Goal: Task Accomplishment & Management: Manage account settings

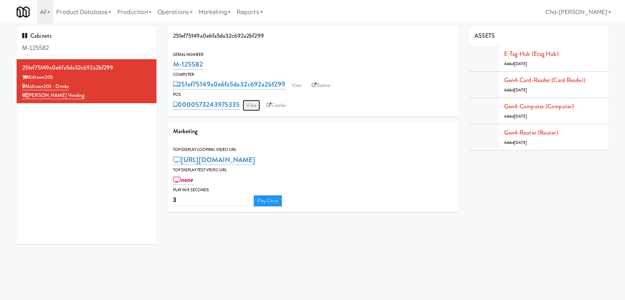
click at [258, 106] on link "View" at bounding box center [251, 105] width 17 height 11
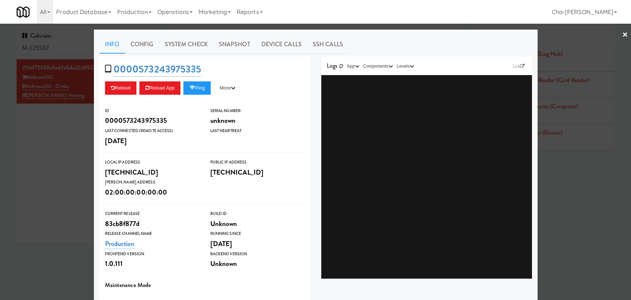
click at [76, 184] on div at bounding box center [315, 150] width 631 height 300
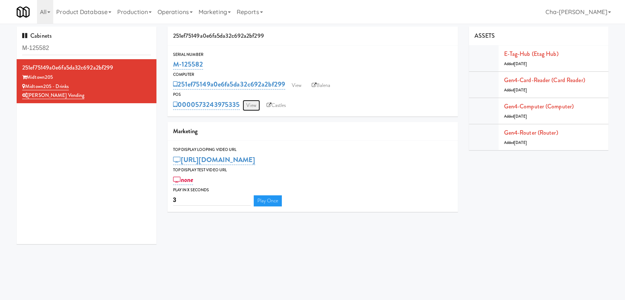
click at [249, 108] on link "View" at bounding box center [251, 105] width 17 height 11
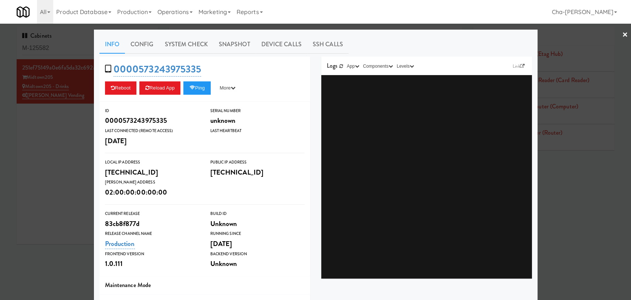
click at [43, 169] on div at bounding box center [315, 150] width 631 height 300
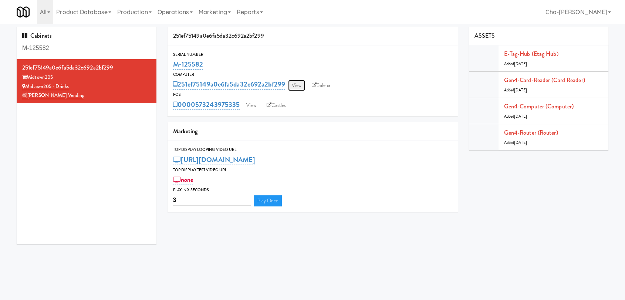
click at [302, 89] on link "View" at bounding box center [296, 85] width 17 height 11
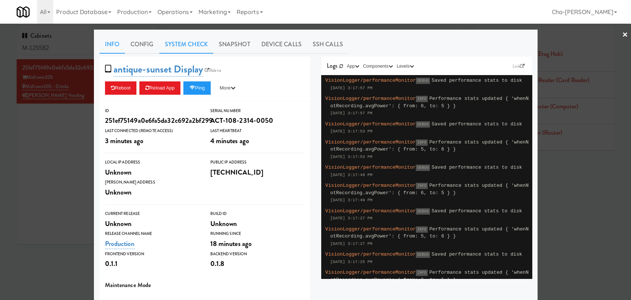
click at [192, 43] on link "System Check" at bounding box center [186, 44] width 54 height 18
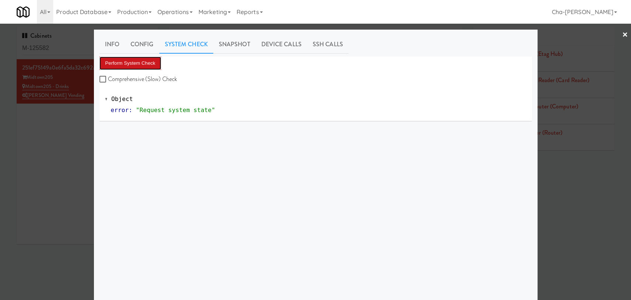
click at [138, 58] on button "Perform System Check" at bounding box center [130, 63] width 62 height 13
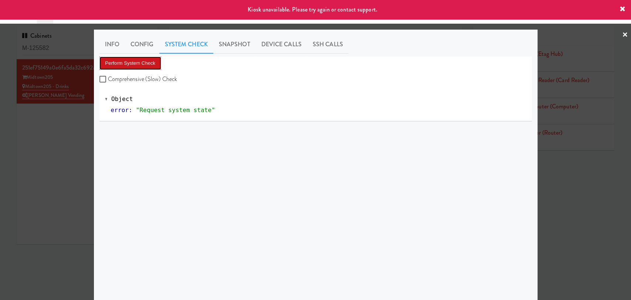
click at [138, 58] on button "Perform System Check" at bounding box center [130, 63] width 62 height 13
click at [61, 167] on div at bounding box center [315, 150] width 631 height 300
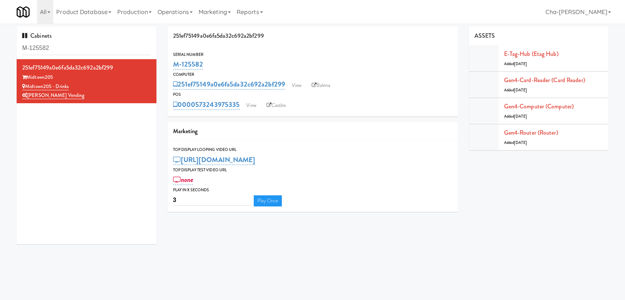
click at [372, 95] on div "POS" at bounding box center [312, 94] width 279 height 7
drag, startPoint x: 86, startPoint y: 83, endPoint x: 27, endPoint y: 84, distance: 59.2
click at [27, 84] on div "Midtown205 - Drinks" at bounding box center [86, 86] width 129 height 9
copy link "Midtown205 - Drinks"
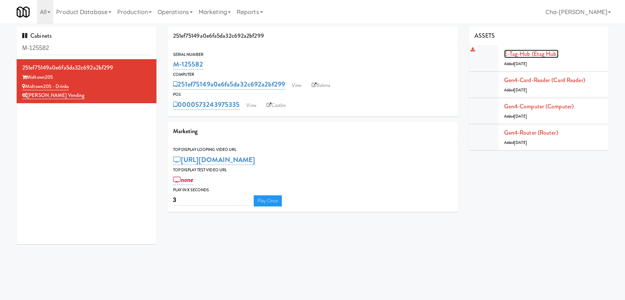
click at [539, 54] on link "E-tag-hub (Etag Hub)" at bounding box center [531, 54] width 54 height 9
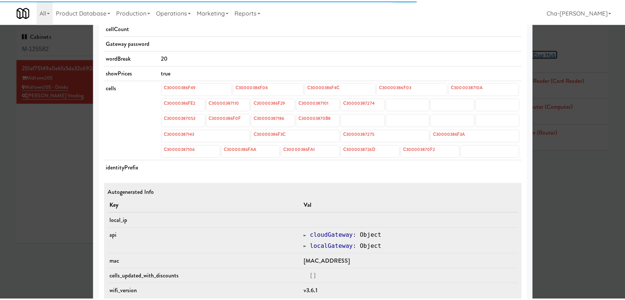
scroll to position [287, 0]
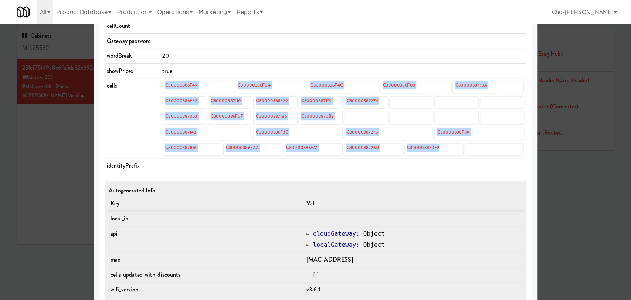
drag, startPoint x: 153, startPoint y: 86, endPoint x: 458, endPoint y: 148, distance: 310.2
click at [458, 148] on tr "cells C30000386F49 C30000386F04 C30000386F4C C30000386F03 C3000038710A C3000038…" at bounding box center [316, 118] width 422 height 80
copy tr "C30000386F49 C30000386F04 C30000386F4C C30000386F03 C3000038710A C30000386FE2 C…"
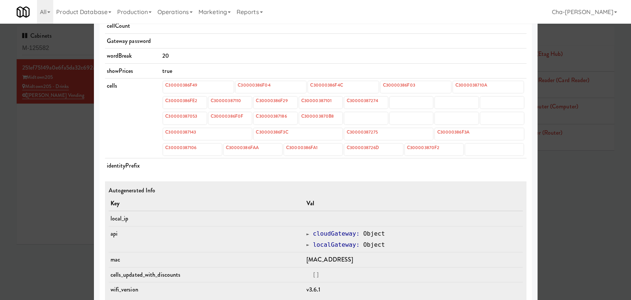
click at [572, 219] on div at bounding box center [315, 150] width 631 height 300
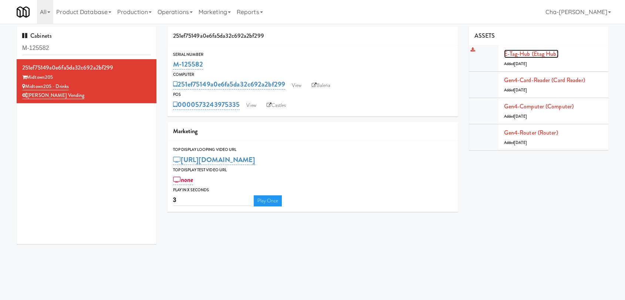
click at [539, 53] on link "E-tag-hub (Etag Hub)" at bounding box center [531, 54] width 54 height 9
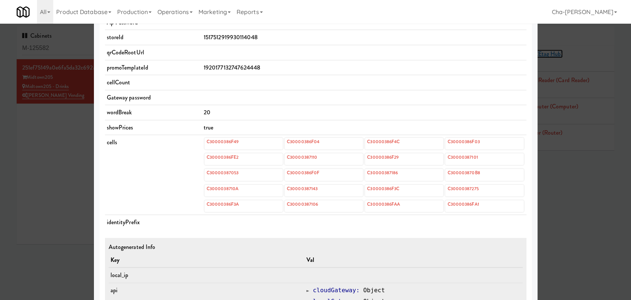
scroll to position [205, 0]
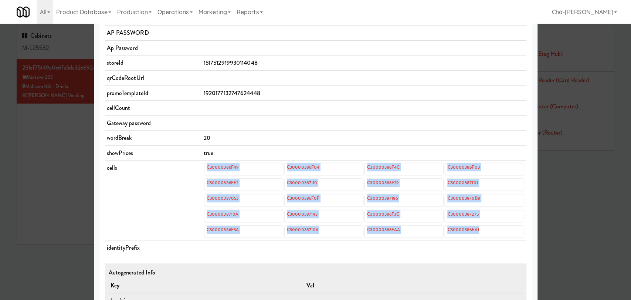
drag, startPoint x: 201, startPoint y: 166, endPoint x: 502, endPoint y: 237, distance: 308.7
click at [502, 237] on td "C30000386F49 C30000386F04 C30000386F4C C30000386F03 C30000386FE2 C30000387110 C…" at bounding box center [364, 201] width 325 height 80
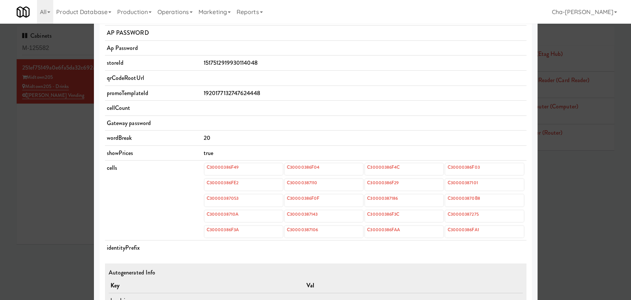
click at [141, 227] on td "cells" at bounding box center [153, 201] width 97 height 80
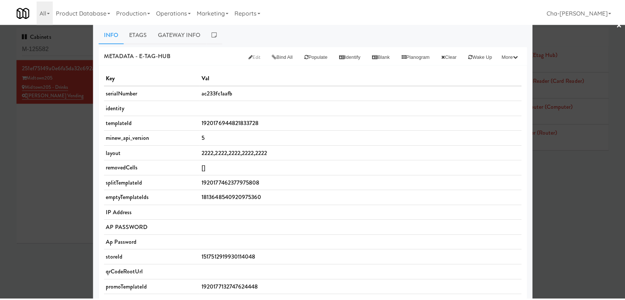
scroll to position [0, 0]
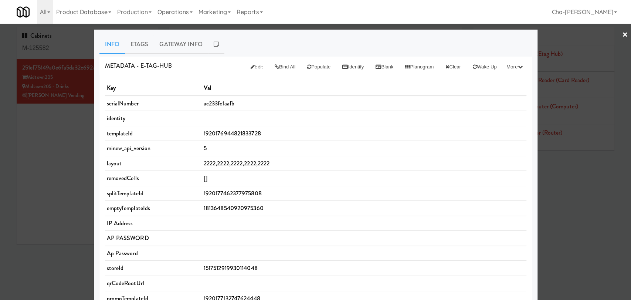
click at [50, 176] on div at bounding box center [315, 150] width 631 height 300
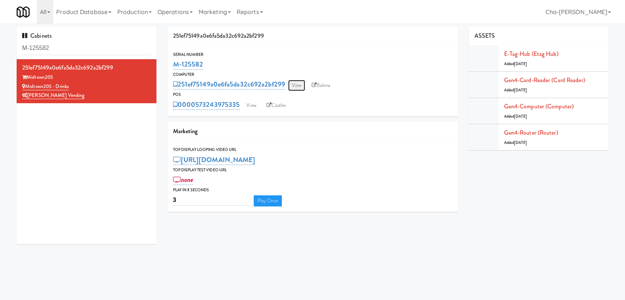
click at [293, 87] on link "View" at bounding box center [296, 85] width 17 height 11
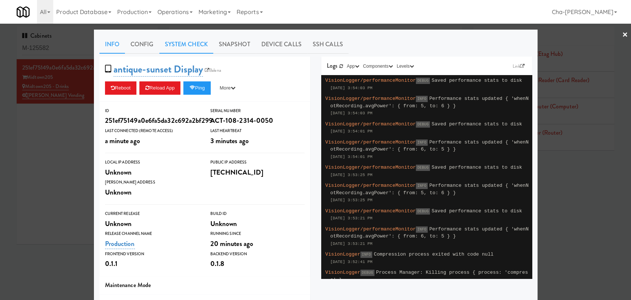
click at [181, 41] on link "System Check" at bounding box center [186, 44] width 54 height 18
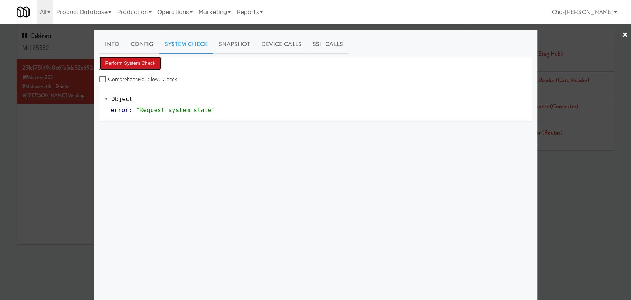
click at [155, 64] on button "Perform System Check" at bounding box center [130, 63] width 62 height 13
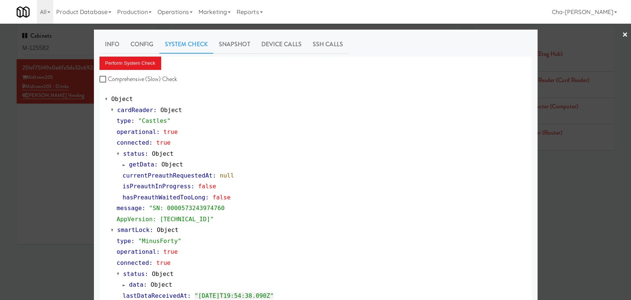
click at [47, 181] on div at bounding box center [315, 150] width 631 height 300
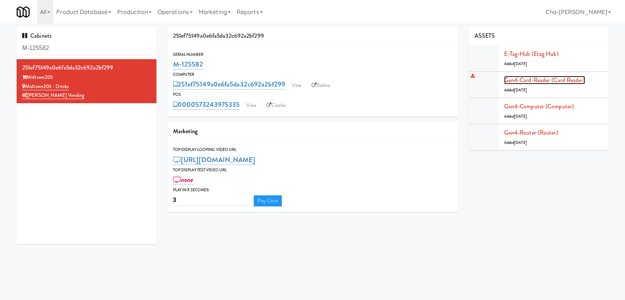
click at [536, 81] on link "Gen4-card-reader (Card Reader)" at bounding box center [544, 80] width 81 height 9
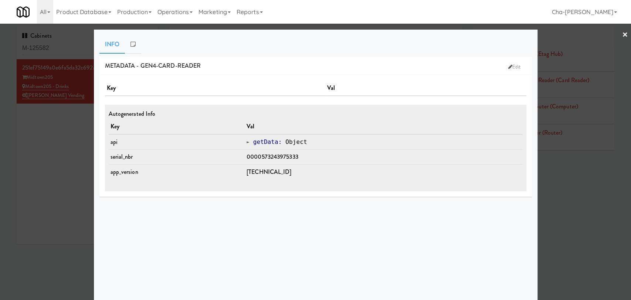
click at [82, 169] on div at bounding box center [315, 150] width 631 height 300
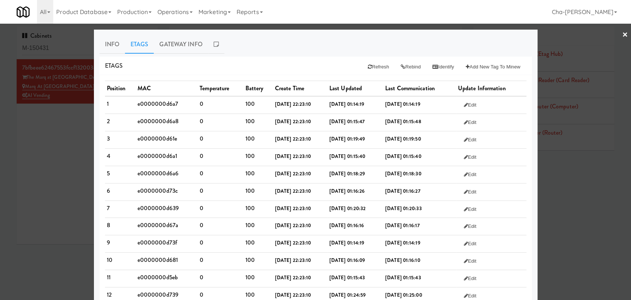
click at [48, 180] on div at bounding box center [315, 150] width 631 height 300
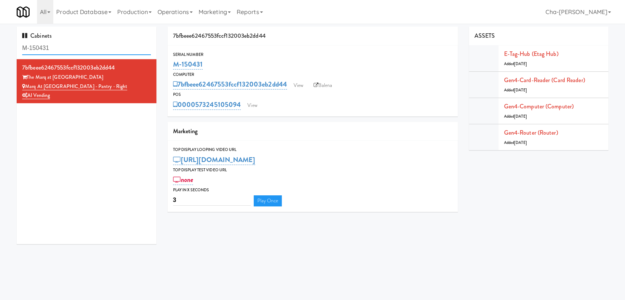
click at [71, 50] on input "M-150431" at bounding box center [86, 48] width 129 height 14
paste input "14299"
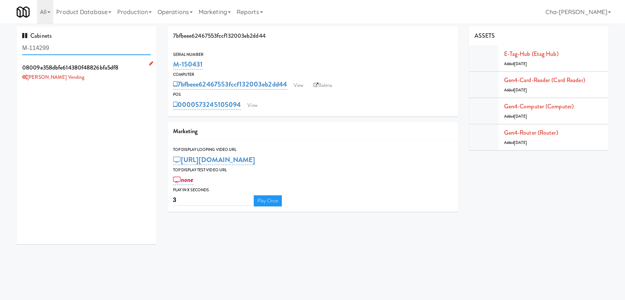
type input "M-114299"
click at [118, 75] on div "[PERSON_NAME] Vending" at bounding box center [86, 77] width 129 height 9
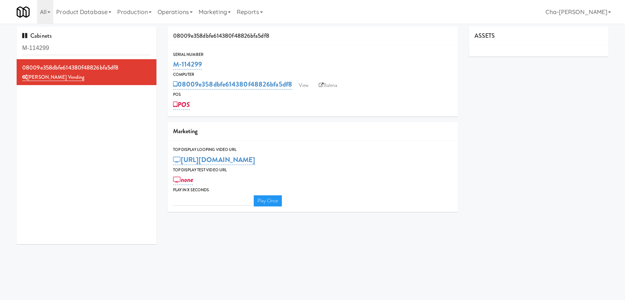
click at [327, 136] on div "Marketing" at bounding box center [313, 131] width 290 height 19
click at [186, 105] on link "POS" at bounding box center [181, 104] width 17 height 10
click at [307, 85] on link "View" at bounding box center [303, 85] width 17 height 11
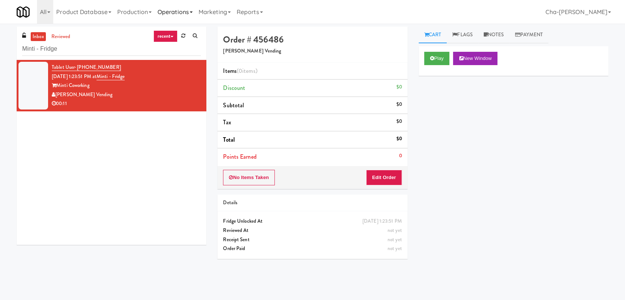
click at [166, 11] on link "Operations" at bounding box center [175, 12] width 41 height 24
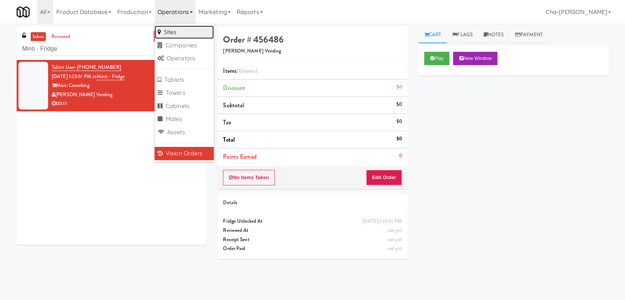
click at [182, 28] on link "Sites" at bounding box center [184, 32] width 59 height 13
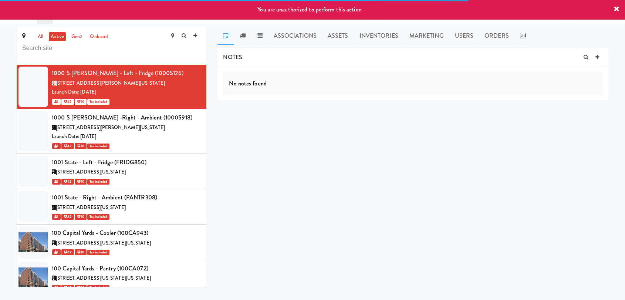
click at [88, 51] on input "text" at bounding box center [111, 48] width 179 height 14
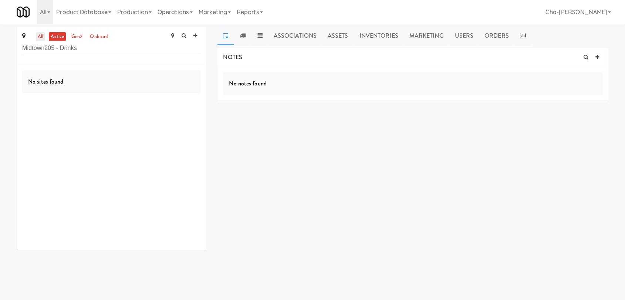
type input "Midtown205 - Drinks"
click at [44, 33] on link "all" at bounding box center [40, 36] width 9 height 9
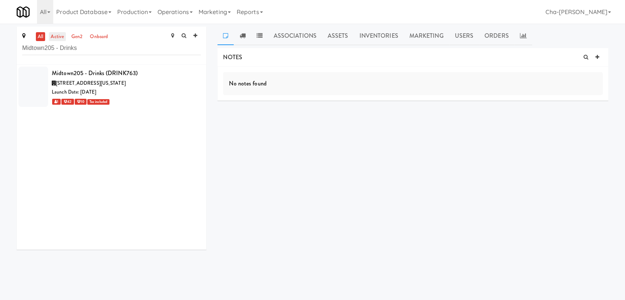
click at [56, 36] on link "active" at bounding box center [57, 36] width 17 height 9
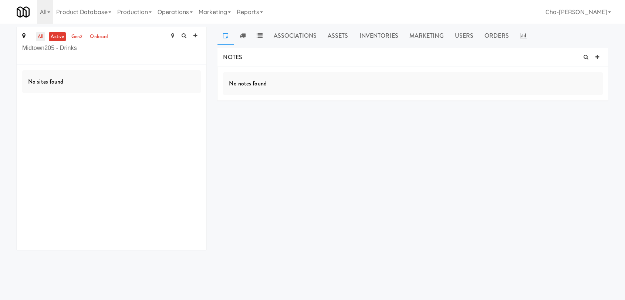
click at [38, 34] on link "all" at bounding box center [40, 36] width 9 height 9
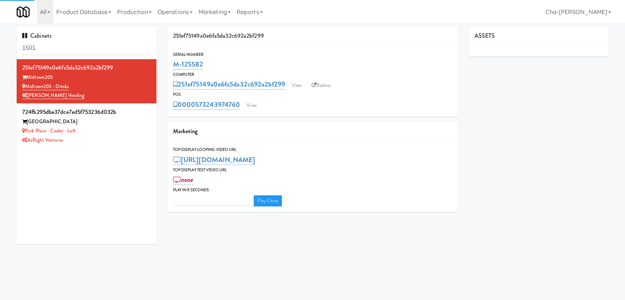
type input "3"
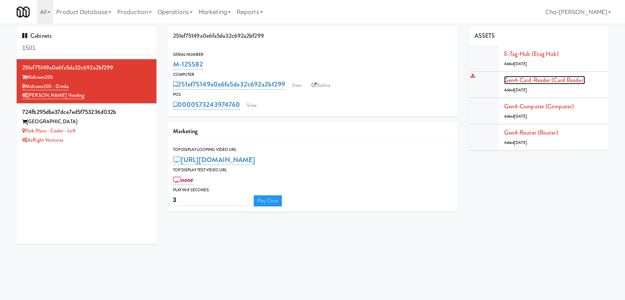
click at [539, 82] on link "Gen4-card-reader (Card Reader)" at bounding box center [544, 80] width 81 height 9
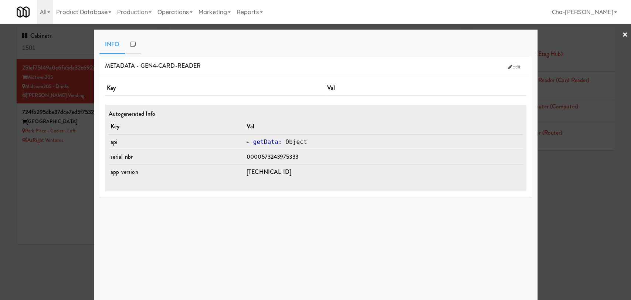
click at [587, 203] on div at bounding box center [315, 150] width 631 height 300
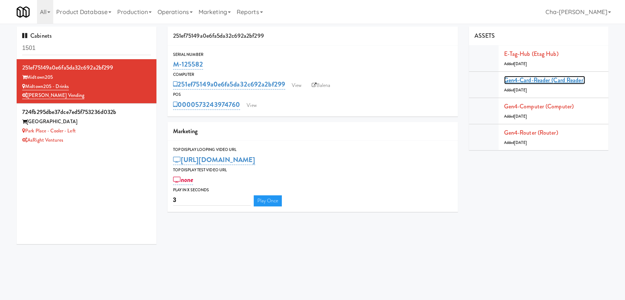
click at [540, 78] on link "Gen4-card-reader (Card Reader)" at bounding box center [544, 80] width 81 height 9
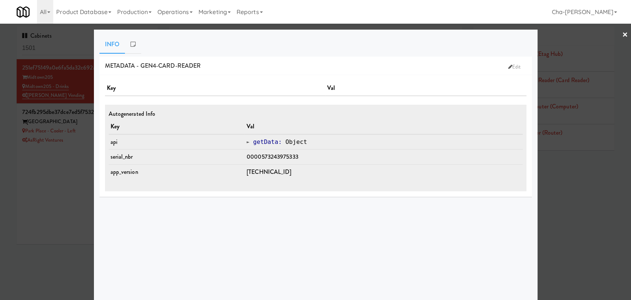
click at [35, 220] on div at bounding box center [315, 150] width 631 height 300
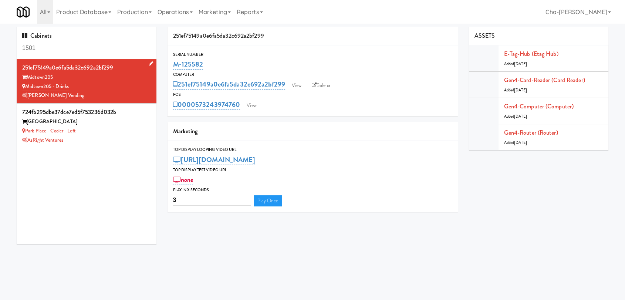
click at [124, 91] on div "[PERSON_NAME] Vending" at bounding box center [86, 95] width 129 height 9
click at [544, 81] on link "Gen4-card-reader (Card Reader)" at bounding box center [544, 80] width 81 height 9
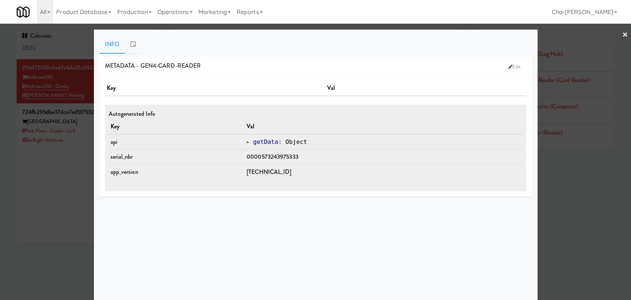
click at [50, 188] on div at bounding box center [315, 150] width 631 height 300
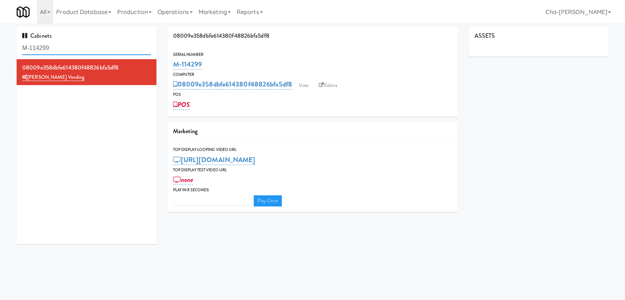
click at [62, 49] on input "M-114299" at bounding box center [86, 48] width 129 height 14
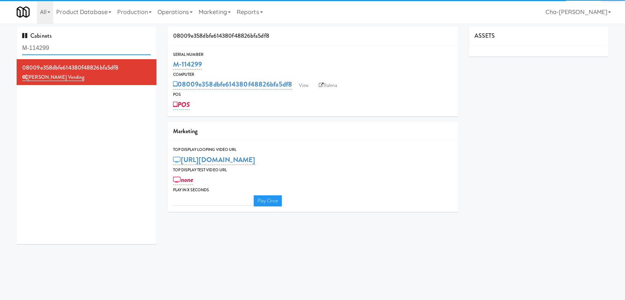
click at [65, 49] on input "M-114299" at bounding box center [86, 48] width 129 height 14
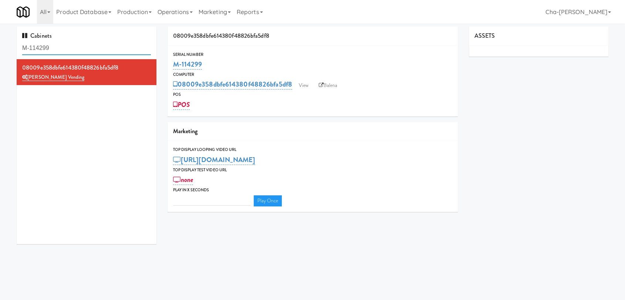
click at [47, 48] on input "M-114299" at bounding box center [86, 48] width 129 height 14
click at [56, 48] on input "M-114299" at bounding box center [86, 48] width 129 height 14
type input "M"
paste input "M-125620"
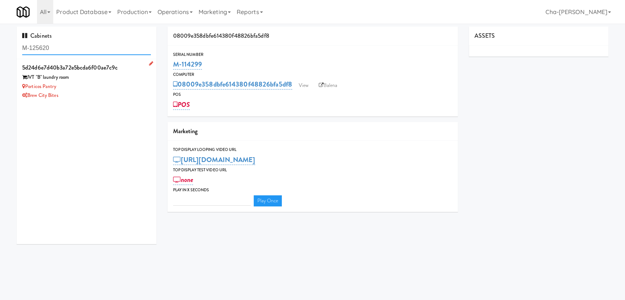
type input "M-125620"
click at [89, 92] on div "Brew City Bites" at bounding box center [86, 95] width 129 height 9
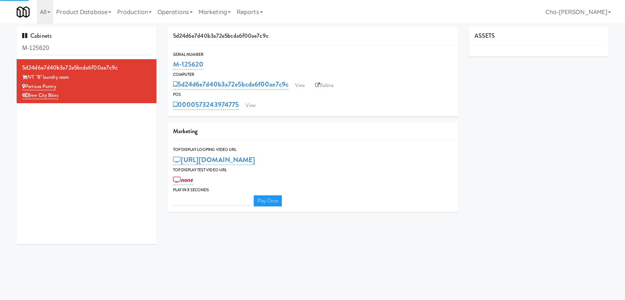
type input "3"
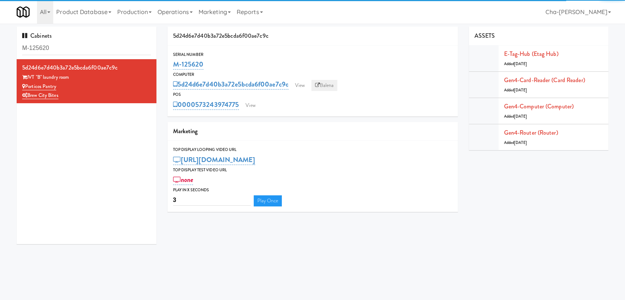
click at [331, 88] on link "Balena" at bounding box center [324, 85] width 26 height 11
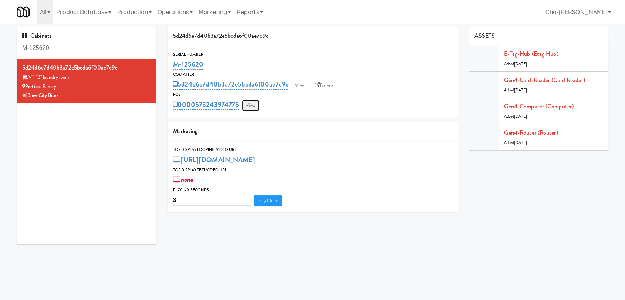
click at [252, 104] on link "View" at bounding box center [250, 105] width 17 height 11
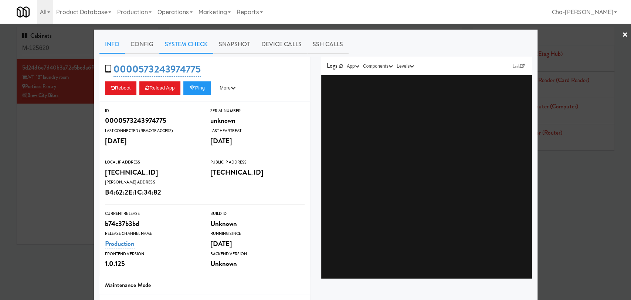
click at [188, 43] on link "System Check" at bounding box center [186, 44] width 54 height 18
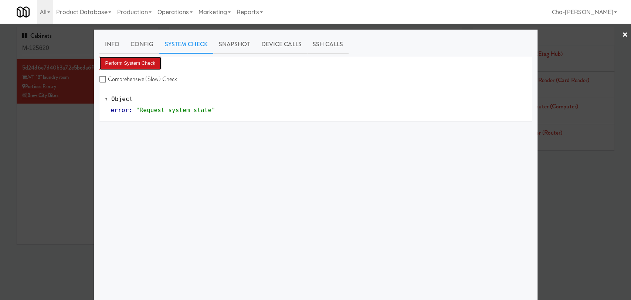
click at [129, 60] on button "Perform System Check" at bounding box center [130, 63] width 62 height 13
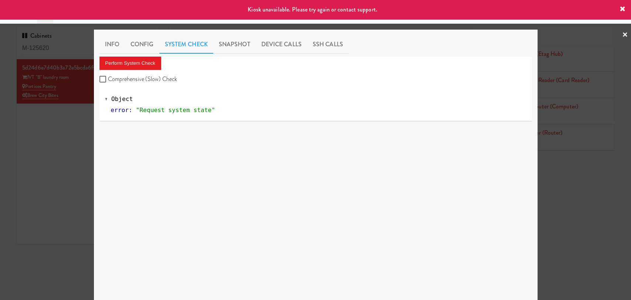
click at [65, 136] on div at bounding box center [315, 150] width 631 height 300
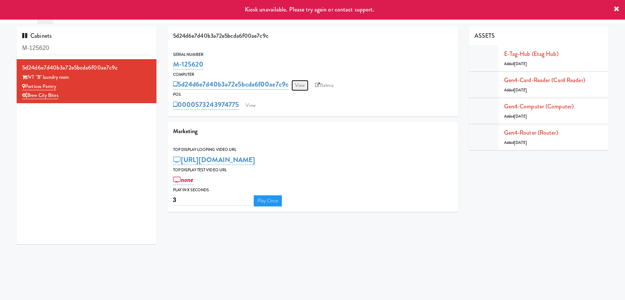
click at [301, 87] on link "View" at bounding box center [299, 85] width 17 height 11
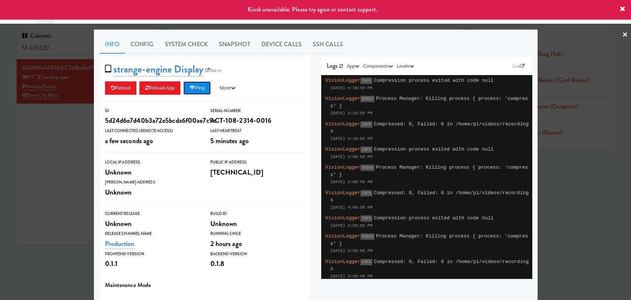
click at [199, 89] on button "Ping" at bounding box center [196, 87] width 27 height 13
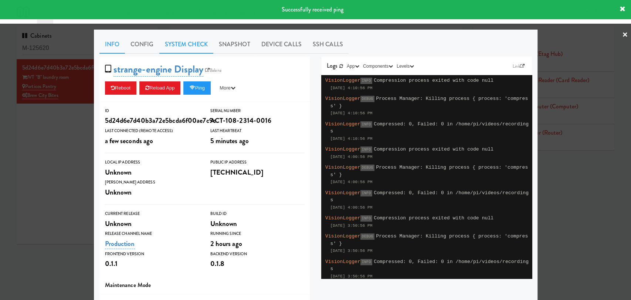
click at [179, 42] on link "System Check" at bounding box center [186, 44] width 54 height 18
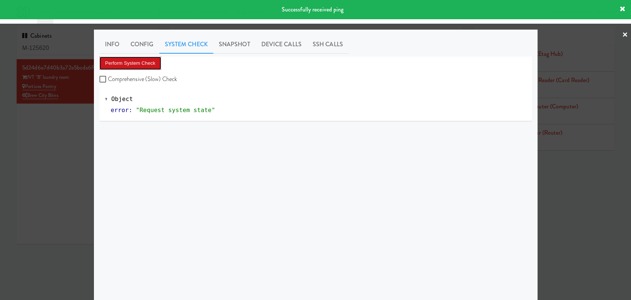
click at [145, 66] on button "Perform System Check" at bounding box center [130, 63] width 62 height 13
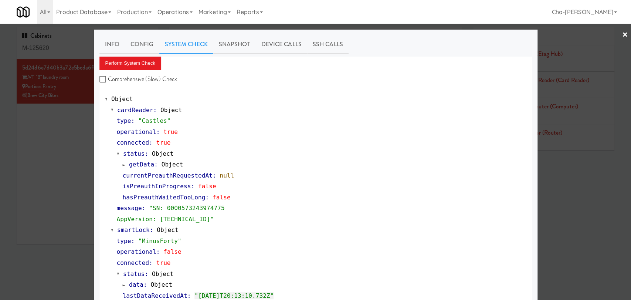
click at [76, 124] on div at bounding box center [315, 150] width 631 height 300
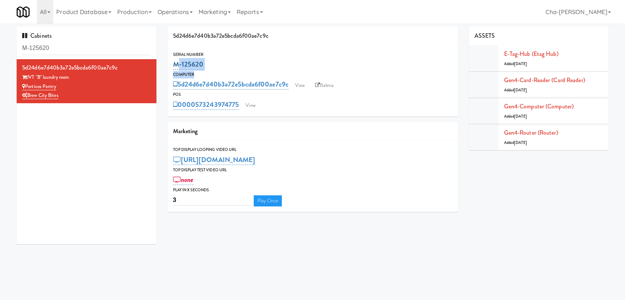
drag, startPoint x: 225, startPoint y: 74, endPoint x: 175, endPoint y: 66, distance: 51.0
click at [175, 66] on div "Serial Number M-125620 Computer 5d24d6e7d40b3a72e5bcda6f00ae7c9c View Balena PO…" at bounding box center [313, 81] width 290 height 60
drag, startPoint x: 222, startPoint y: 63, endPoint x: 215, endPoint y: 63, distance: 7.4
click at [221, 63] on div "M-125620" at bounding box center [312, 64] width 279 height 13
click at [207, 63] on div "M-125620" at bounding box center [312, 64] width 279 height 13
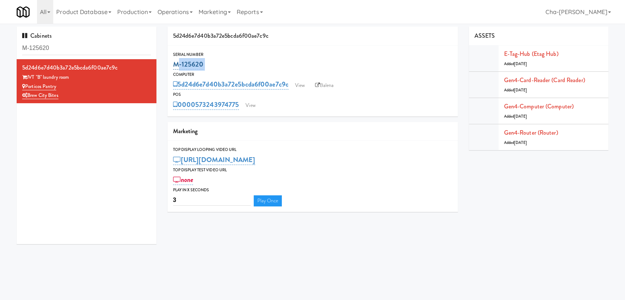
drag, startPoint x: 207, startPoint y: 63, endPoint x: 174, endPoint y: 63, distance: 32.9
click at [174, 63] on div "M-125620" at bounding box center [312, 64] width 279 height 13
drag, startPoint x: 240, startPoint y: 109, endPoint x: 198, endPoint y: 106, distance: 43.0
click at [198, 106] on div "0000573243974775 View" at bounding box center [312, 104] width 279 height 13
copy link "573243974775"
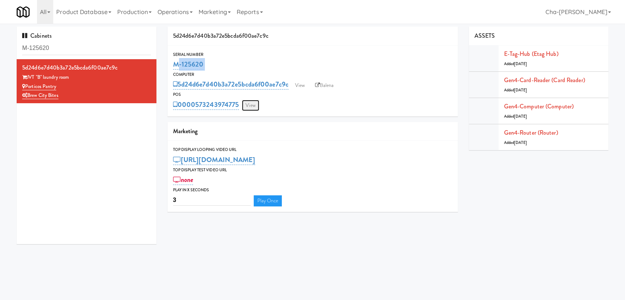
click at [254, 105] on link "View" at bounding box center [250, 105] width 17 height 11
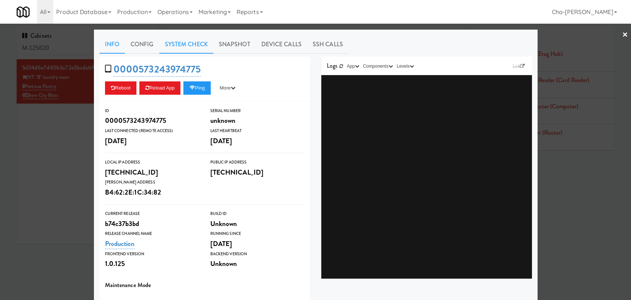
click at [185, 47] on link "System Check" at bounding box center [186, 44] width 54 height 18
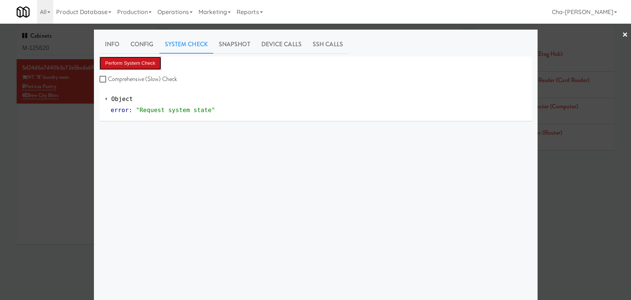
click at [151, 61] on button "Perform System Check" at bounding box center [130, 63] width 62 height 13
click at [60, 153] on div at bounding box center [315, 150] width 631 height 300
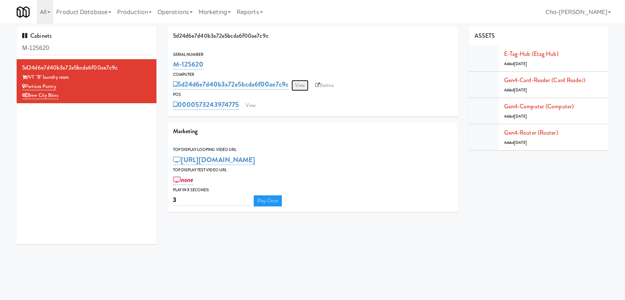
click at [296, 86] on link "View" at bounding box center [299, 85] width 17 height 11
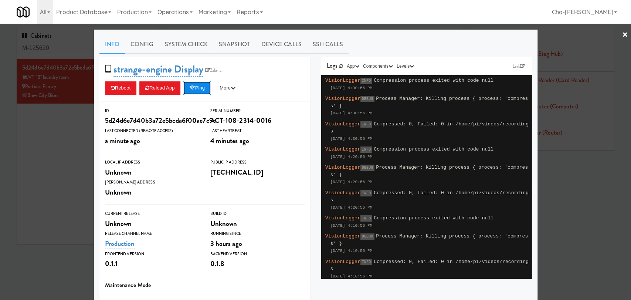
click at [199, 93] on button "Ping" at bounding box center [196, 87] width 27 height 13
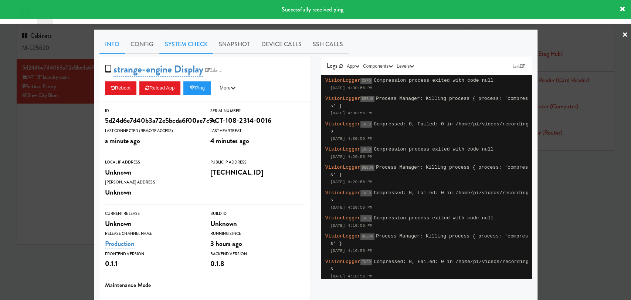
click at [178, 47] on link "System Check" at bounding box center [186, 44] width 54 height 18
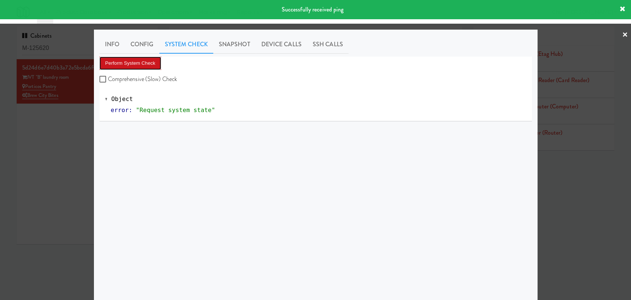
click at [150, 63] on button "Perform System Check" at bounding box center [130, 63] width 62 height 13
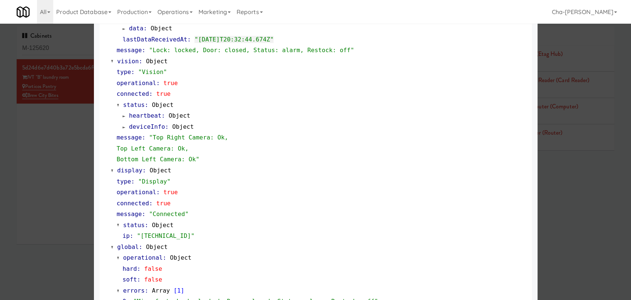
scroll to position [274, 0]
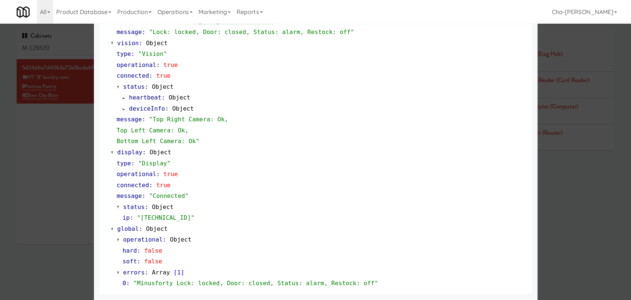
click at [64, 149] on div at bounding box center [315, 150] width 631 height 300
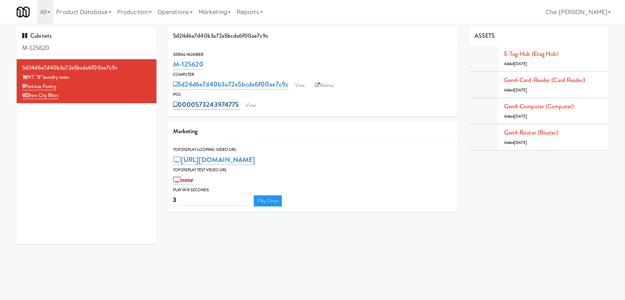
drag, startPoint x: 240, startPoint y: 109, endPoint x: 197, endPoint y: 107, distance: 43.7
click at [197, 107] on div "0000573243974775 View" at bounding box center [312, 104] width 279 height 13
copy link "573243974775"
click at [252, 105] on link "View" at bounding box center [250, 105] width 17 height 11
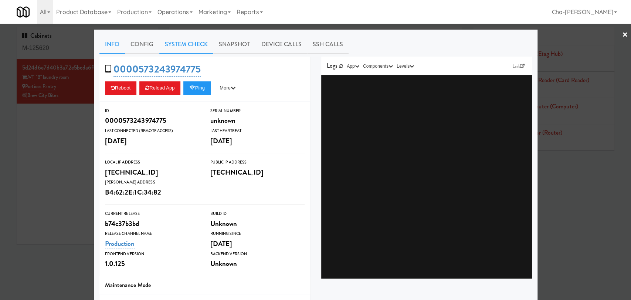
click at [190, 49] on link "System Check" at bounding box center [186, 44] width 54 height 18
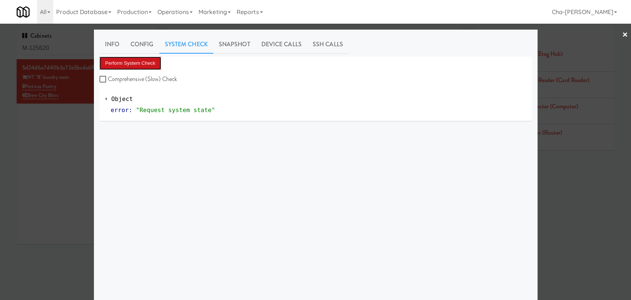
click at [133, 59] on button "Perform System Check" at bounding box center [130, 63] width 62 height 13
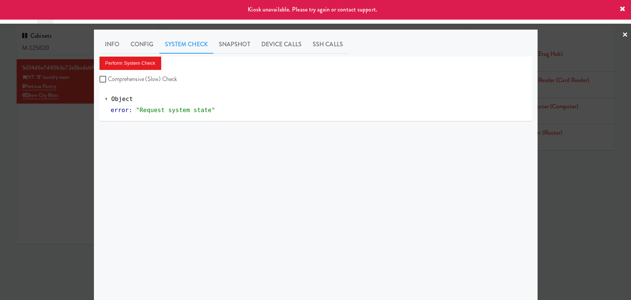
click at [46, 144] on div at bounding box center [315, 150] width 631 height 300
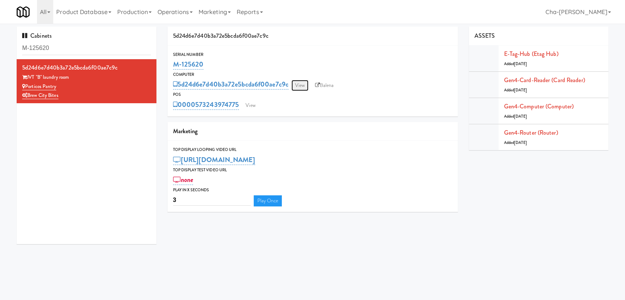
click at [297, 87] on link "View" at bounding box center [299, 85] width 17 height 11
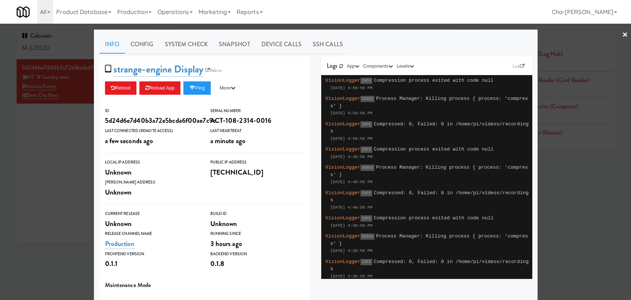
click at [47, 178] on div at bounding box center [315, 150] width 631 height 300
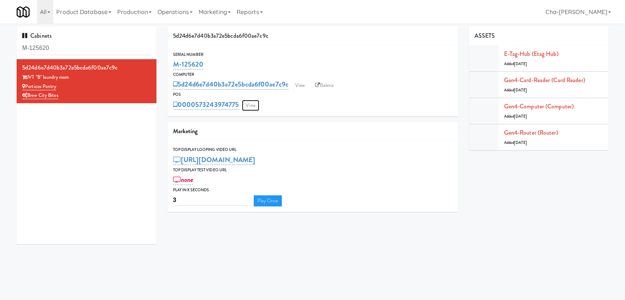
click at [251, 107] on link "View" at bounding box center [250, 105] width 17 height 11
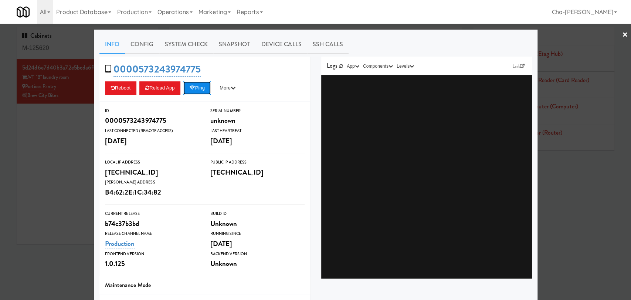
click at [201, 90] on button "Ping" at bounding box center [196, 87] width 27 height 13
drag, startPoint x: 212, startPoint y: 71, endPoint x: 137, endPoint y: 73, distance: 75.1
click at [137, 73] on div "0000573243974775 Reboot Reload App Ping More Ping Server Restart Server Force R…" at bounding box center [204, 79] width 211 height 45
copy link "573243974775"
click at [61, 172] on div at bounding box center [315, 150] width 631 height 300
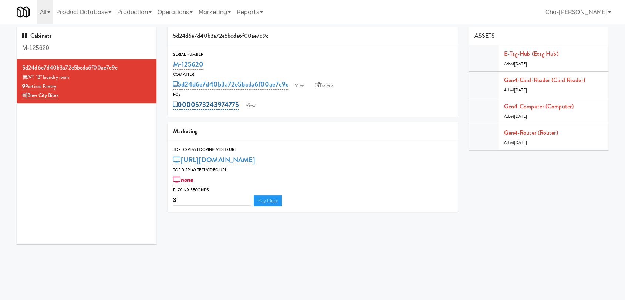
drag, startPoint x: 242, startPoint y: 107, endPoint x: 194, endPoint y: 102, distance: 47.9
click at [194, 102] on div "0000573243974775 View" at bounding box center [312, 104] width 279 height 13
copy link "573243974775"
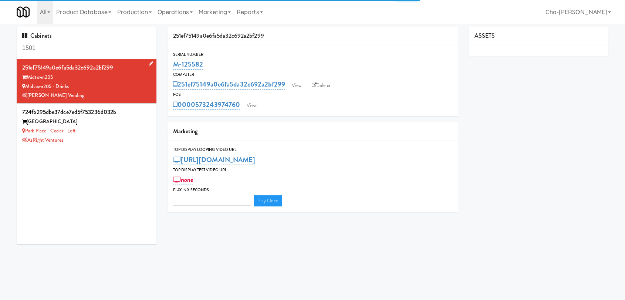
type input "3"
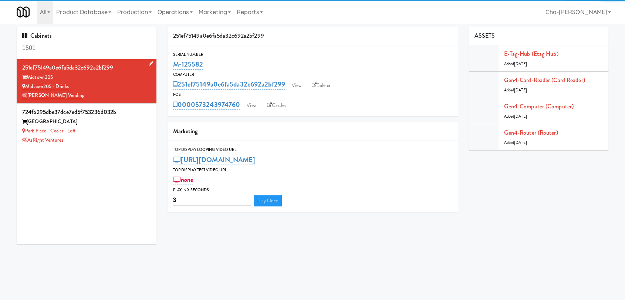
click at [123, 85] on div "Midtown205 - Drinks" at bounding box center [86, 86] width 129 height 9
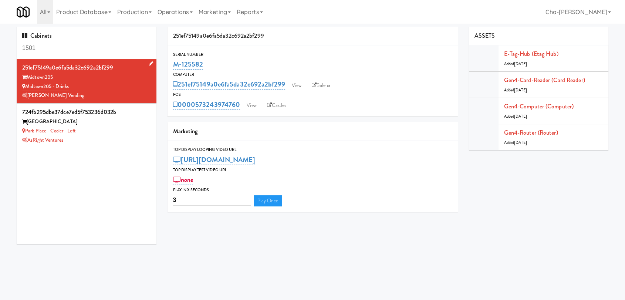
drag, startPoint x: 78, startPoint y: 82, endPoint x: 26, endPoint y: 90, distance: 53.4
click at [26, 90] on div "Midtown205 - Drinks" at bounding box center [86, 86] width 129 height 9
copy link "Midtown205 - Drinks"
click at [300, 83] on link "View" at bounding box center [296, 85] width 17 height 11
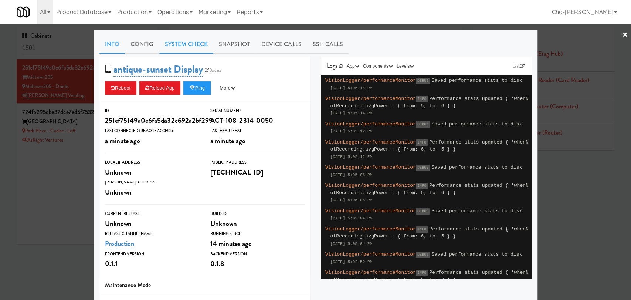
click at [185, 45] on link "System Check" at bounding box center [186, 44] width 54 height 18
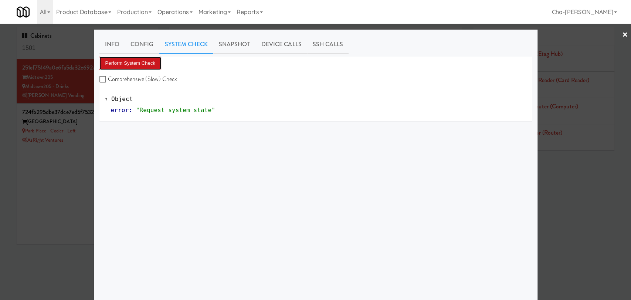
click at [146, 68] on button "Perform System Check" at bounding box center [130, 63] width 62 height 13
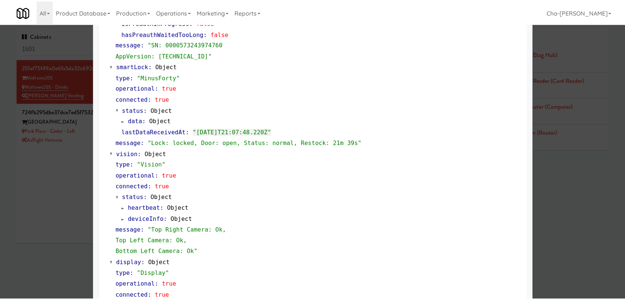
scroll to position [164, 0]
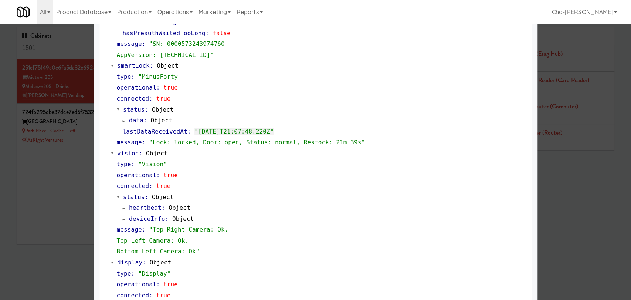
click at [55, 209] on div at bounding box center [315, 150] width 631 height 300
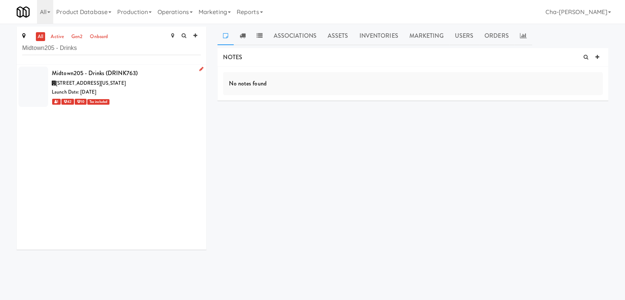
click at [199, 68] on icon at bounding box center [201, 69] width 4 height 5
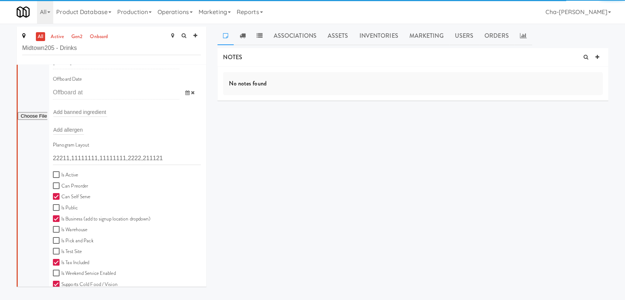
scroll to position [123, 0]
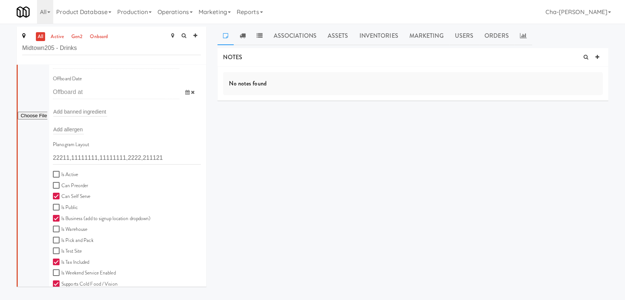
click at [65, 175] on label "Is Active" at bounding box center [65, 174] width 25 height 9
click at [61, 175] on input "Is Active" at bounding box center [57, 175] width 9 height 6
checkbox input "true"
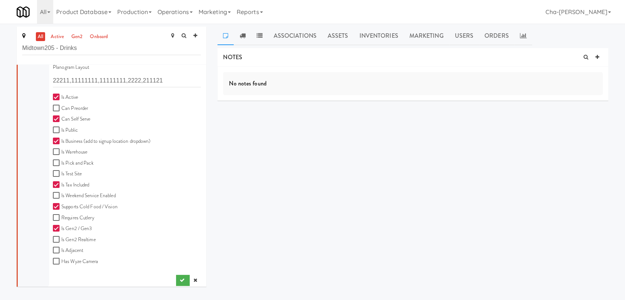
scroll to position [205, 0]
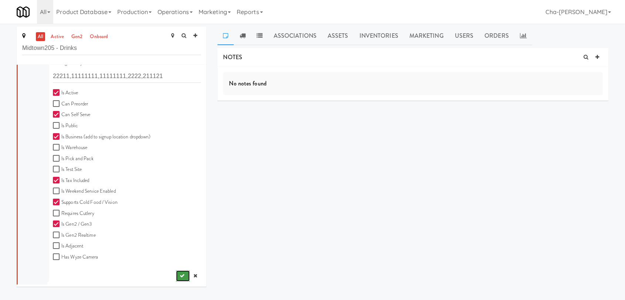
click at [176, 274] on button "submit" at bounding box center [183, 275] width 14 height 11
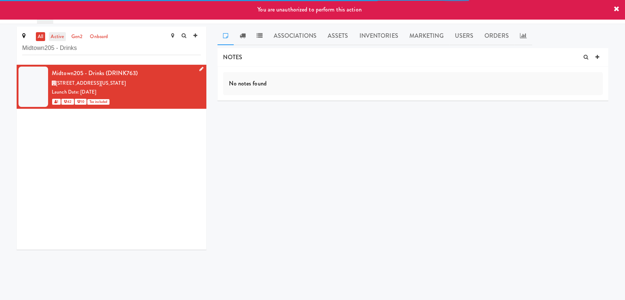
click at [59, 37] on link "active" at bounding box center [57, 36] width 17 height 9
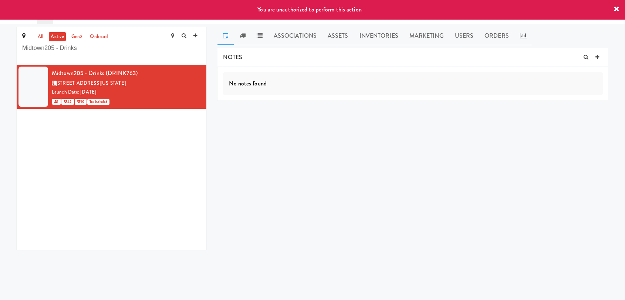
click at [616, 8] on icon at bounding box center [617, 9] width 6 height 6
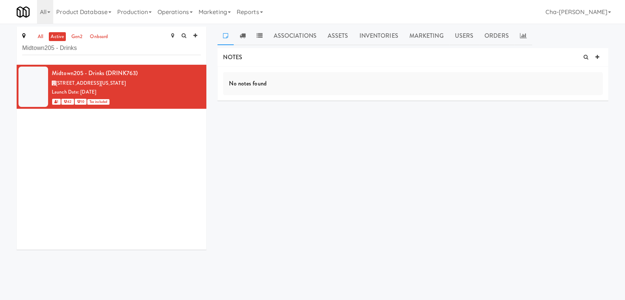
click at [58, 39] on link "active" at bounding box center [57, 36] width 17 height 9
click at [170, 11] on link "Operations" at bounding box center [175, 12] width 41 height 24
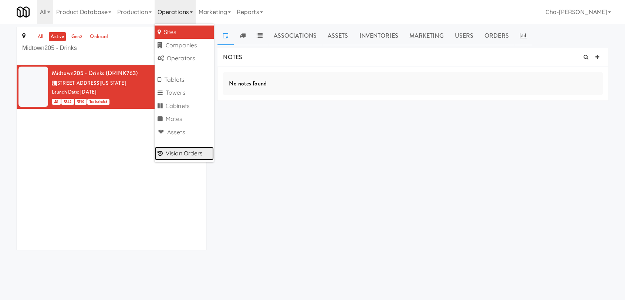
click at [188, 150] on link "Vision Orders" at bounding box center [184, 153] width 59 height 13
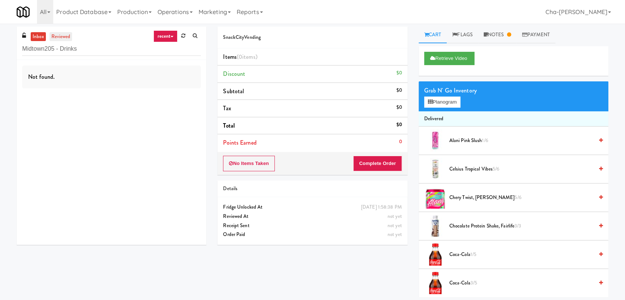
type input "Midtown205 - Drinks"
click at [58, 38] on link "reviewed" at bounding box center [61, 36] width 23 height 9
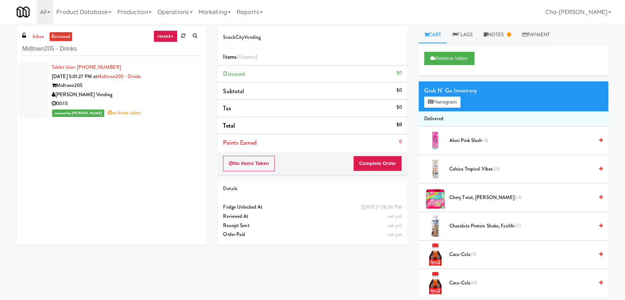
click at [161, 92] on div "[PERSON_NAME] Vending" at bounding box center [126, 94] width 149 height 9
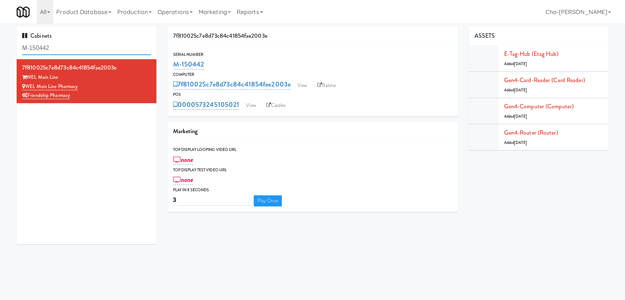
drag, startPoint x: 0, startPoint y: 0, endPoint x: 83, endPoint y: 46, distance: 94.7
click at [83, 46] on input "M-150442" at bounding box center [86, 48] width 129 height 14
click at [83, 45] on input "M-150442" at bounding box center [86, 48] width 129 height 14
paste input "377"
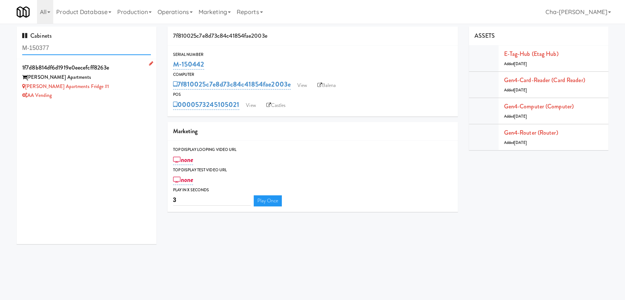
type input "M-150377"
click at [123, 84] on div "[PERSON_NAME] Apartments Fridge #1" at bounding box center [86, 86] width 129 height 9
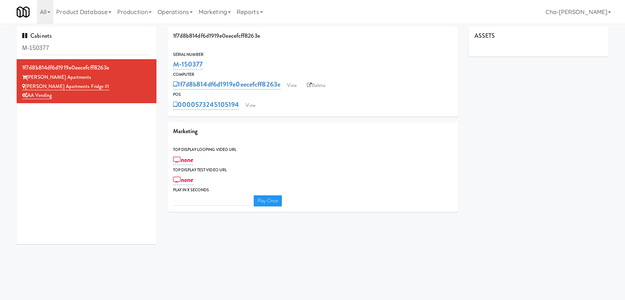
type input "3"
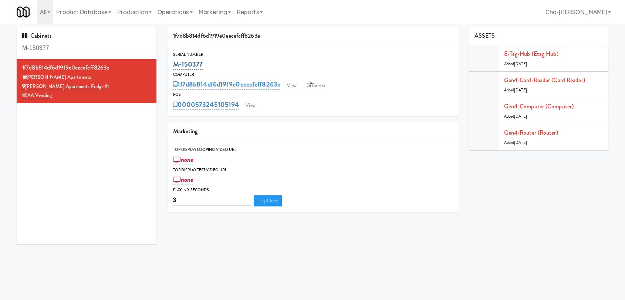
drag, startPoint x: 210, startPoint y: 66, endPoint x: 173, endPoint y: 67, distance: 36.6
click at [173, 67] on div "M-150377" at bounding box center [312, 64] width 279 height 13
copy link "M-150377"
click at [291, 86] on link "View" at bounding box center [291, 85] width 17 height 11
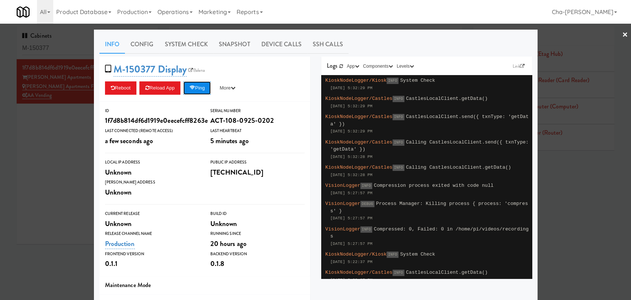
click at [198, 86] on button "Ping" at bounding box center [196, 87] width 27 height 13
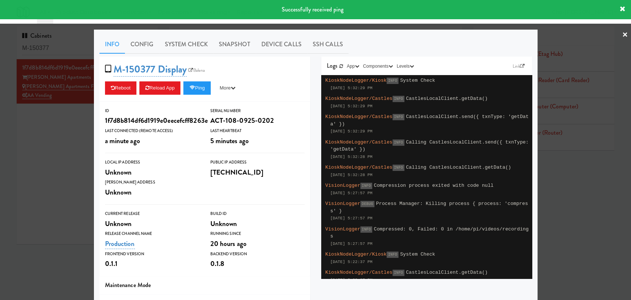
click at [30, 136] on div at bounding box center [315, 150] width 631 height 300
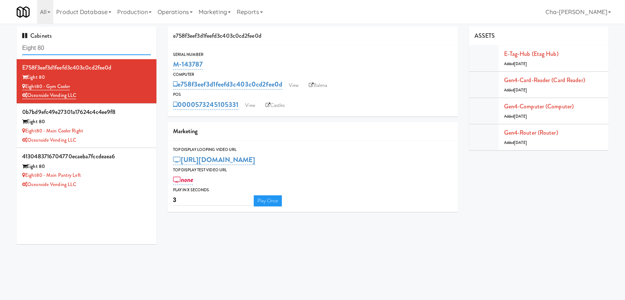
click at [52, 45] on input "Eight 80" at bounding box center [86, 48] width 129 height 14
paste input "M-114296"
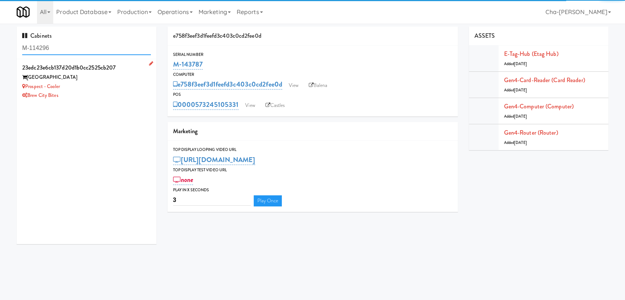
type input "M-114296"
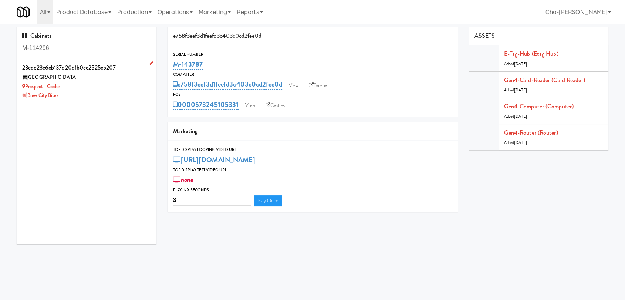
click at [105, 85] on div "Prospect - Cooler" at bounding box center [86, 86] width 129 height 9
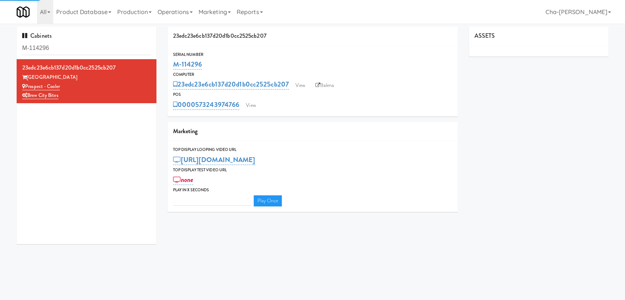
type input "3"
